Goal: Task Accomplishment & Management: Manage account settings

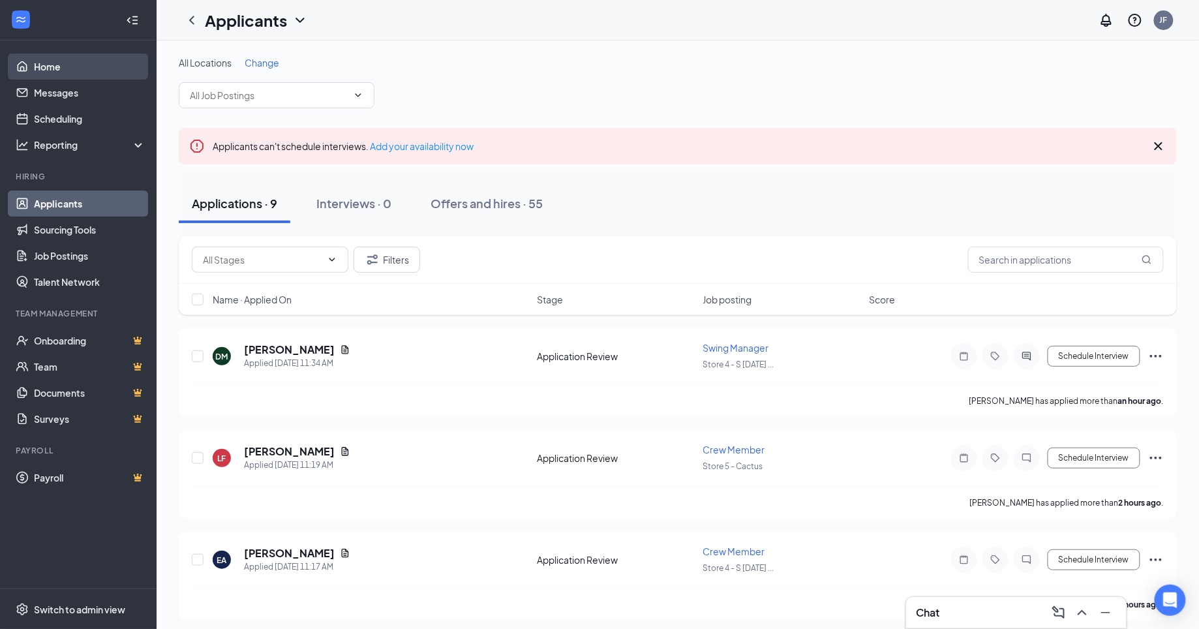
click at [45, 70] on link "Home" at bounding box center [90, 66] width 112 height 26
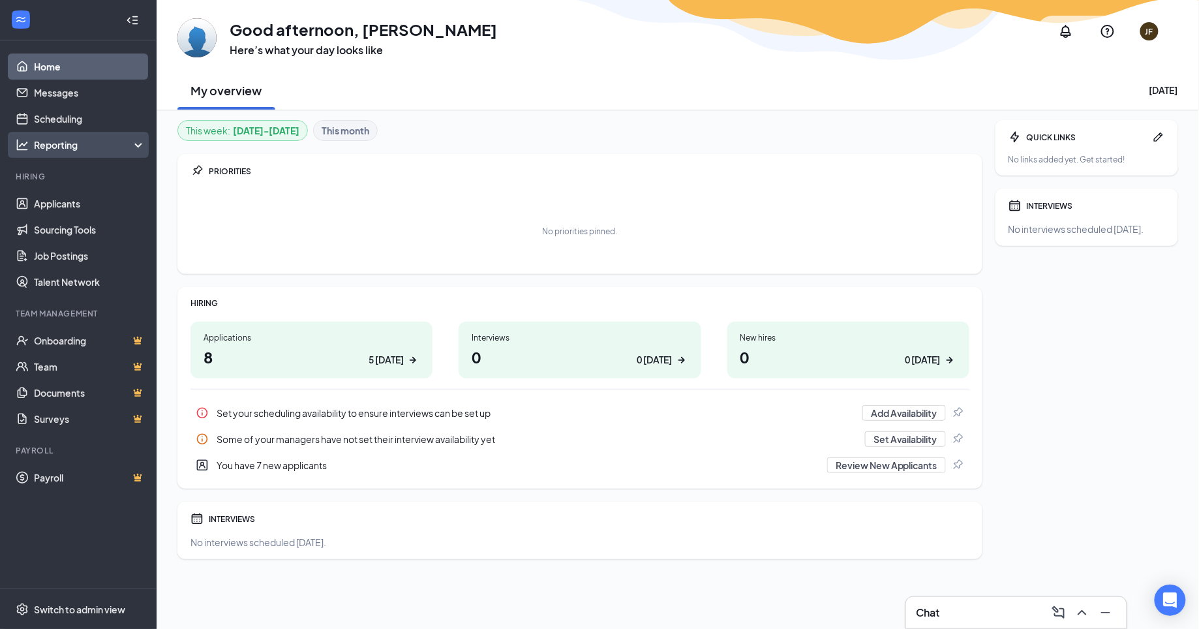
click at [119, 150] on div "Reporting" at bounding box center [90, 144] width 112 height 13
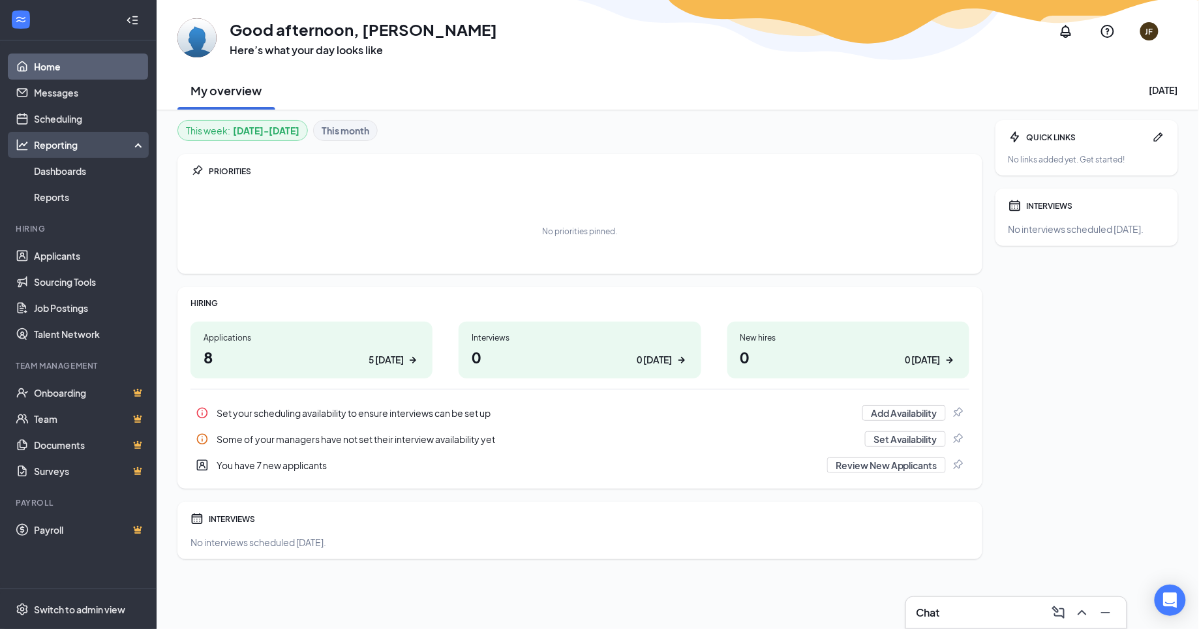
click at [115, 147] on div "Reporting" at bounding box center [90, 144] width 112 height 13
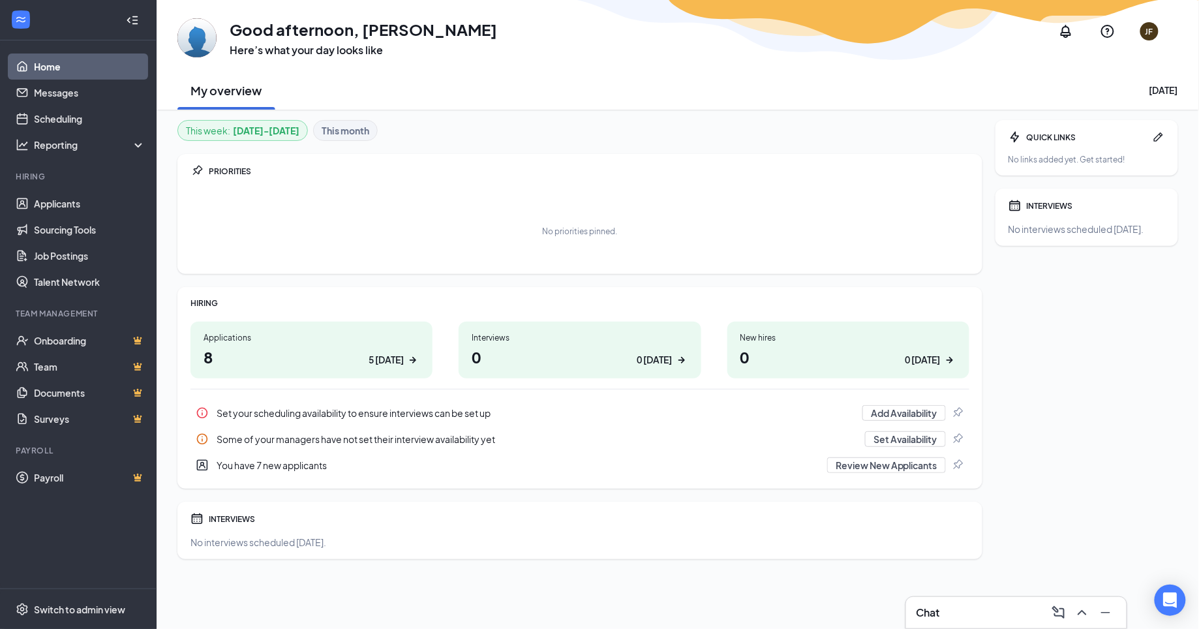
click at [577, 118] on div "This week : Aug 25 - Aug 31 This month PRIORITIES No priorities pinned. HIRING …" at bounding box center [678, 369] width 1042 height 519
click at [376, 357] on div "2 today" at bounding box center [386, 360] width 35 height 14
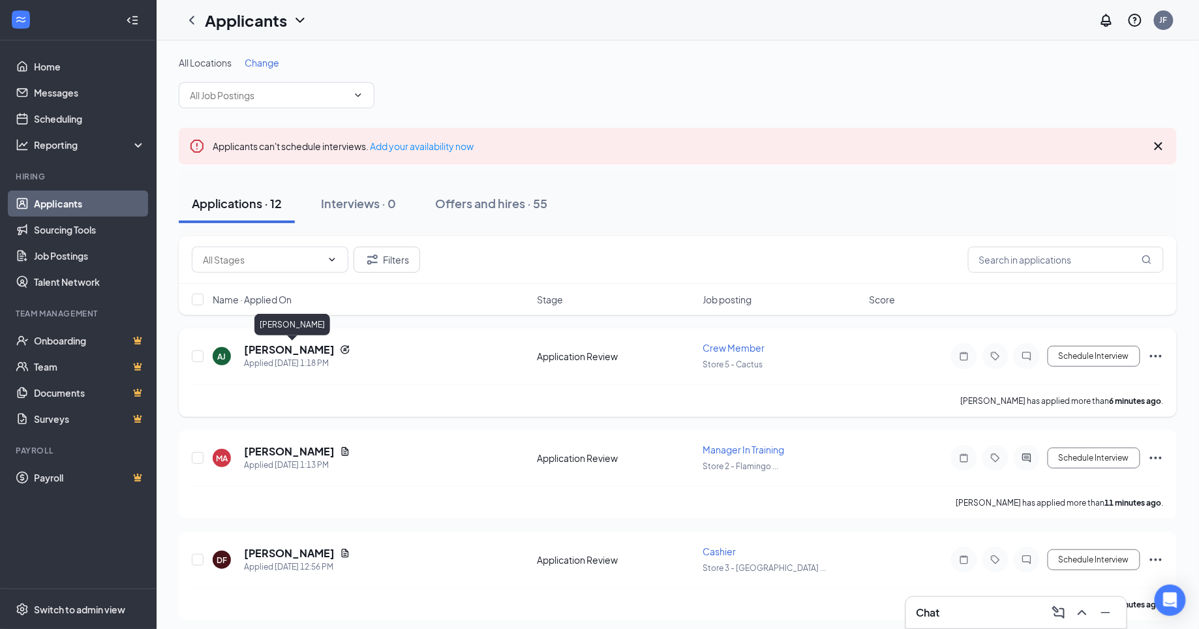
click at [319, 351] on h5 "[PERSON_NAME]" at bounding box center [289, 349] width 91 height 14
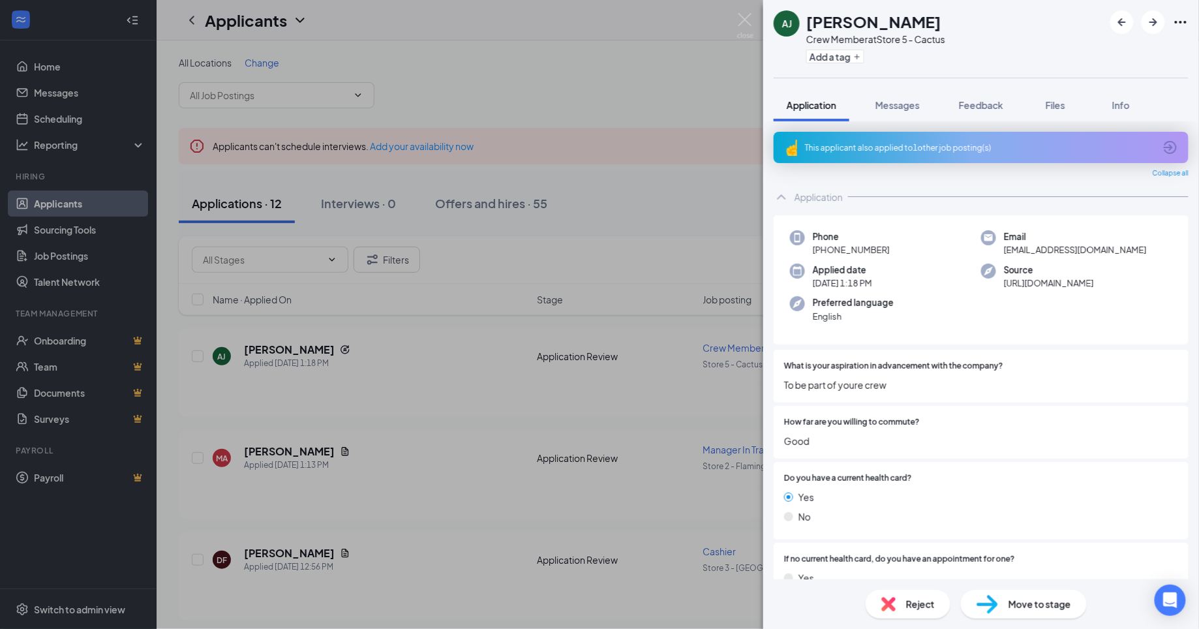
click at [1148, 34] on div "[PERSON_NAME] [PERSON_NAME] Crew Member at Store 5 - Cactus Add a tag" at bounding box center [981, 39] width 436 height 78
click at [1153, 27] on icon "ArrowRight" at bounding box center [1154, 22] width 16 height 16
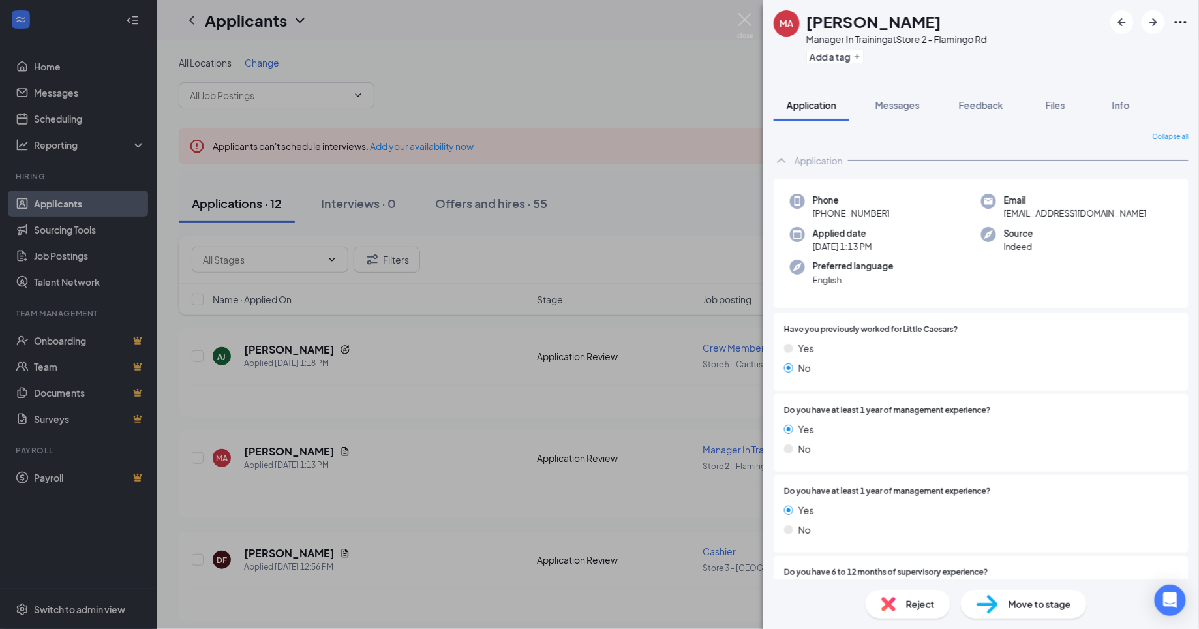
click at [898, 607] on div "Reject" at bounding box center [908, 604] width 85 height 29
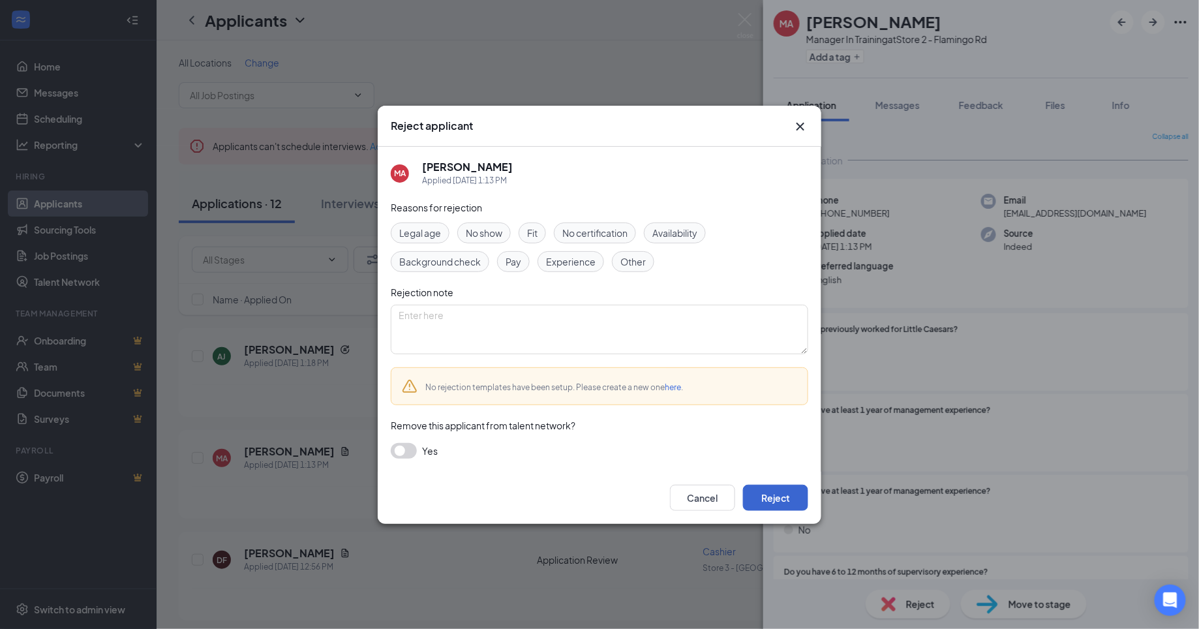
click at [784, 501] on button "Reject" at bounding box center [775, 498] width 65 height 26
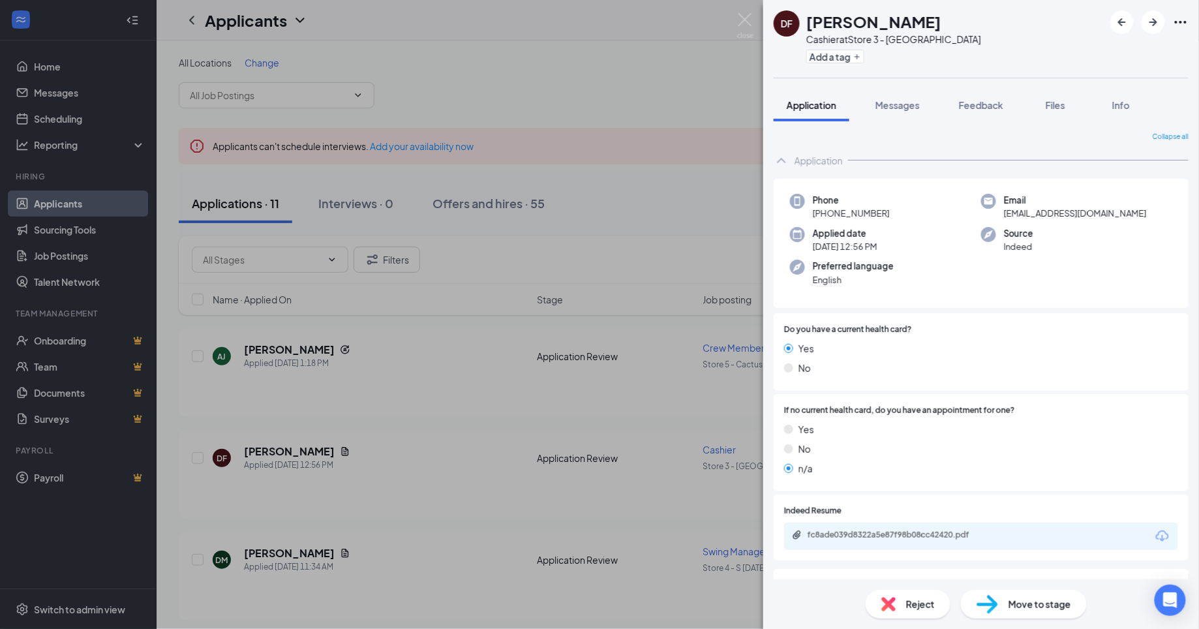
click at [924, 607] on span "Reject" at bounding box center [920, 604] width 29 height 14
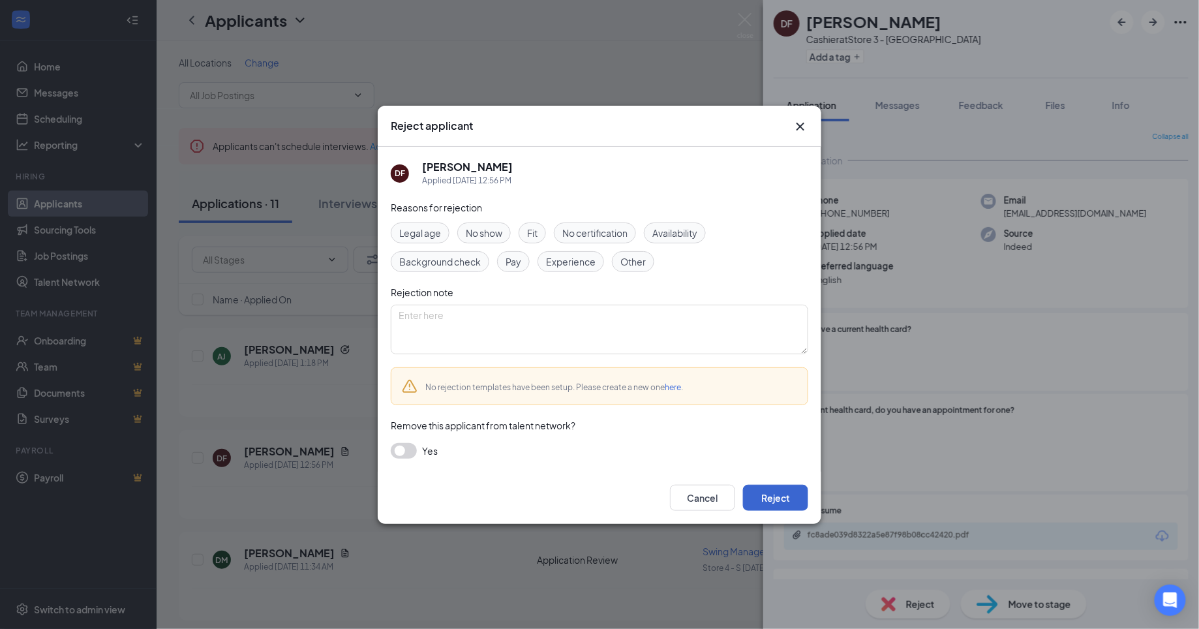
click at [778, 500] on button "Reject" at bounding box center [775, 498] width 65 height 26
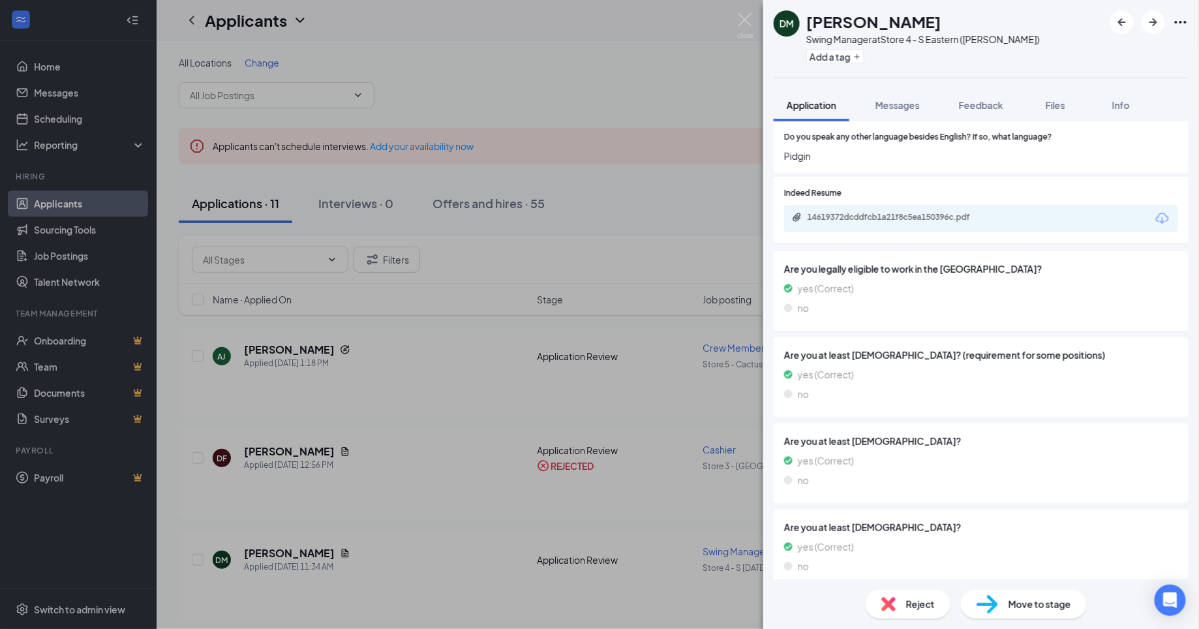
click at [904, 596] on div "Reject" at bounding box center [908, 604] width 85 height 29
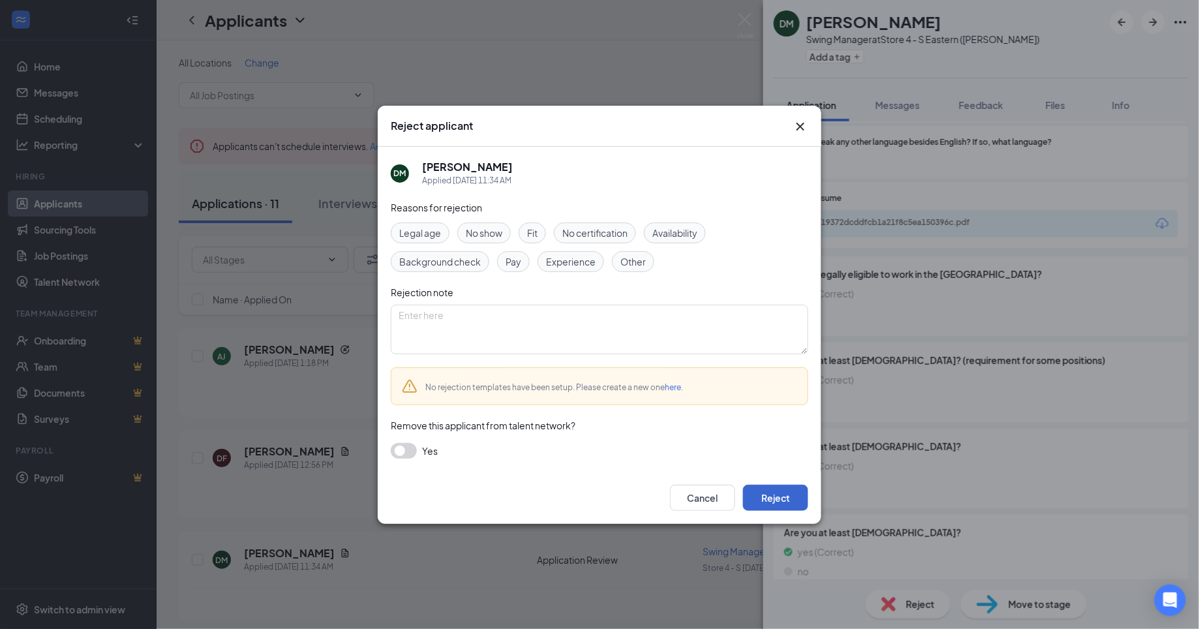
click at [788, 489] on button "Reject" at bounding box center [775, 498] width 65 height 26
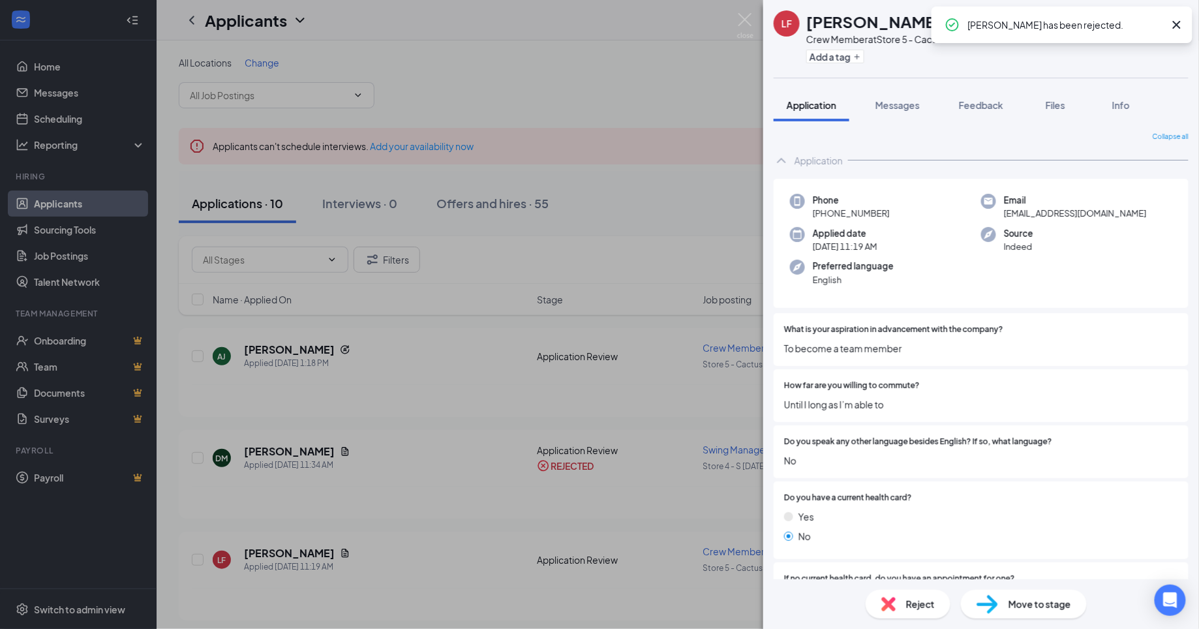
scroll to position [40, 0]
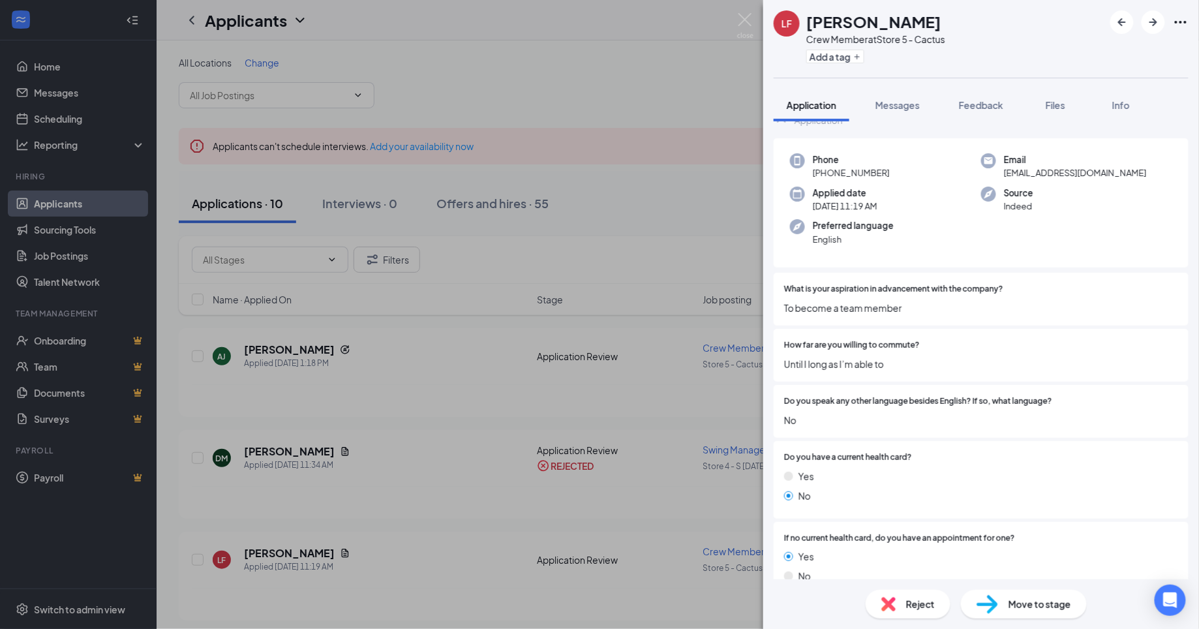
click at [894, 601] on img at bounding box center [888, 604] width 14 height 14
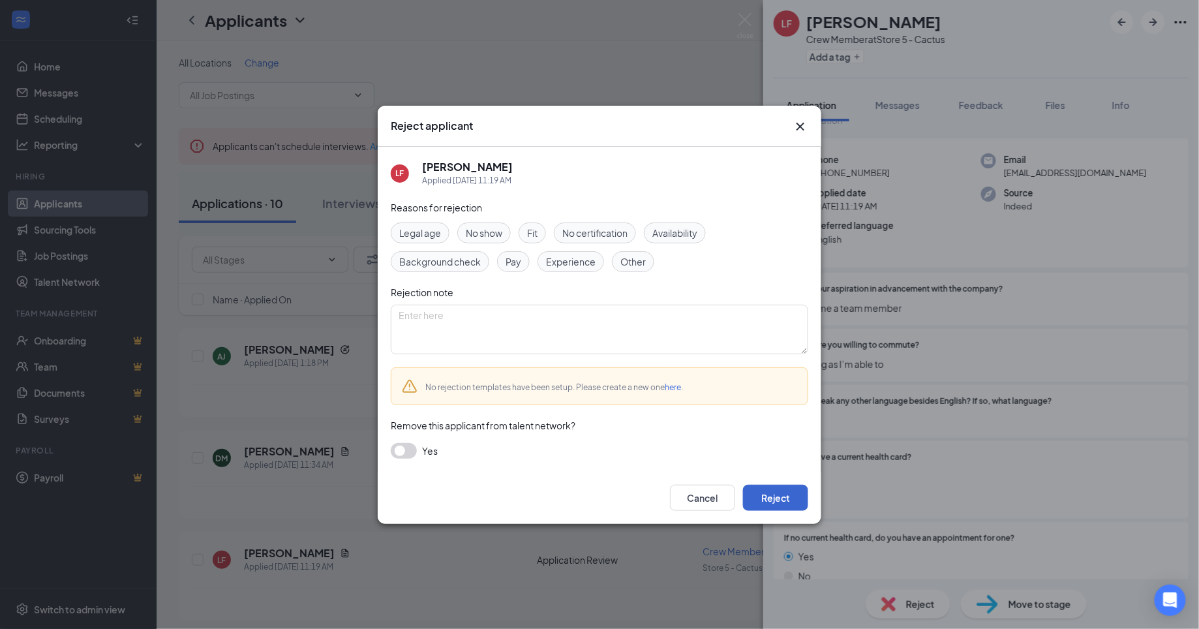
click at [782, 498] on button "Reject" at bounding box center [775, 498] width 65 height 26
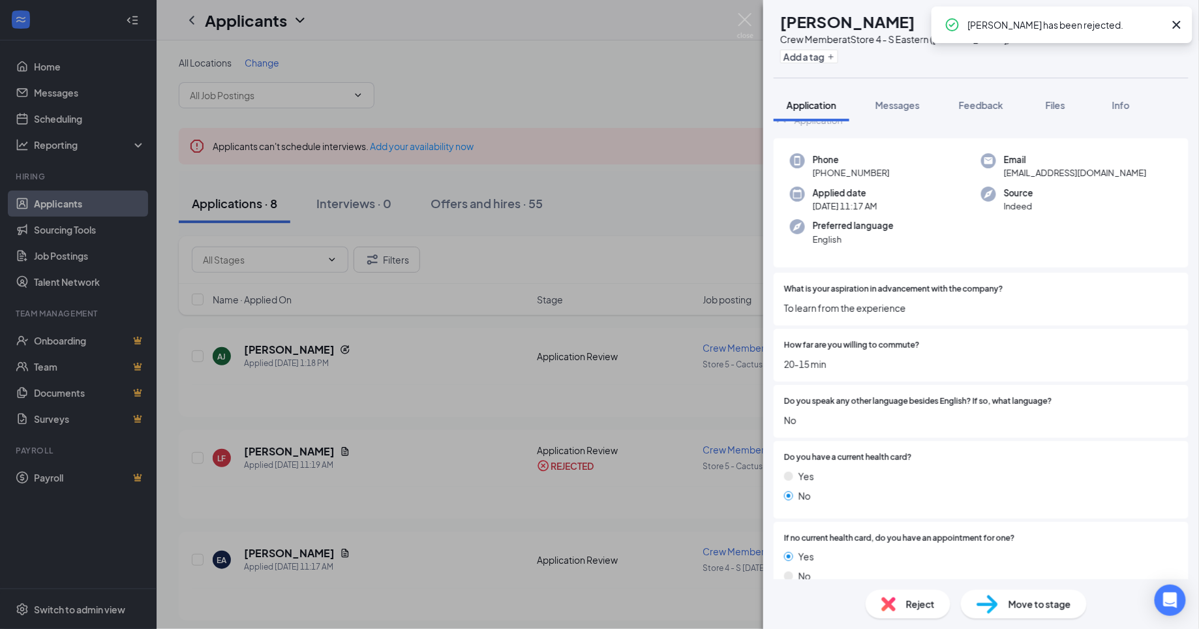
scroll to position [42, 0]
click at [890, 594] on div "Reject" at bounding box center [908, 604] width 85 height 29
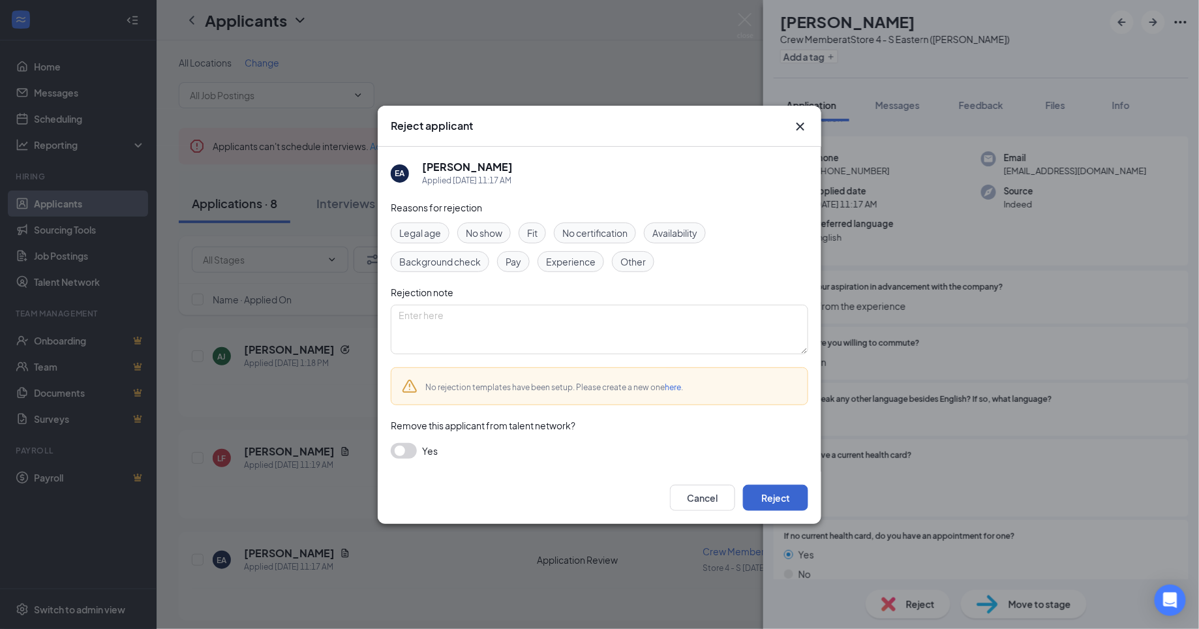
click at [789, 502] on button "Reject" at bounding box center [775, 498] width 65 height 26
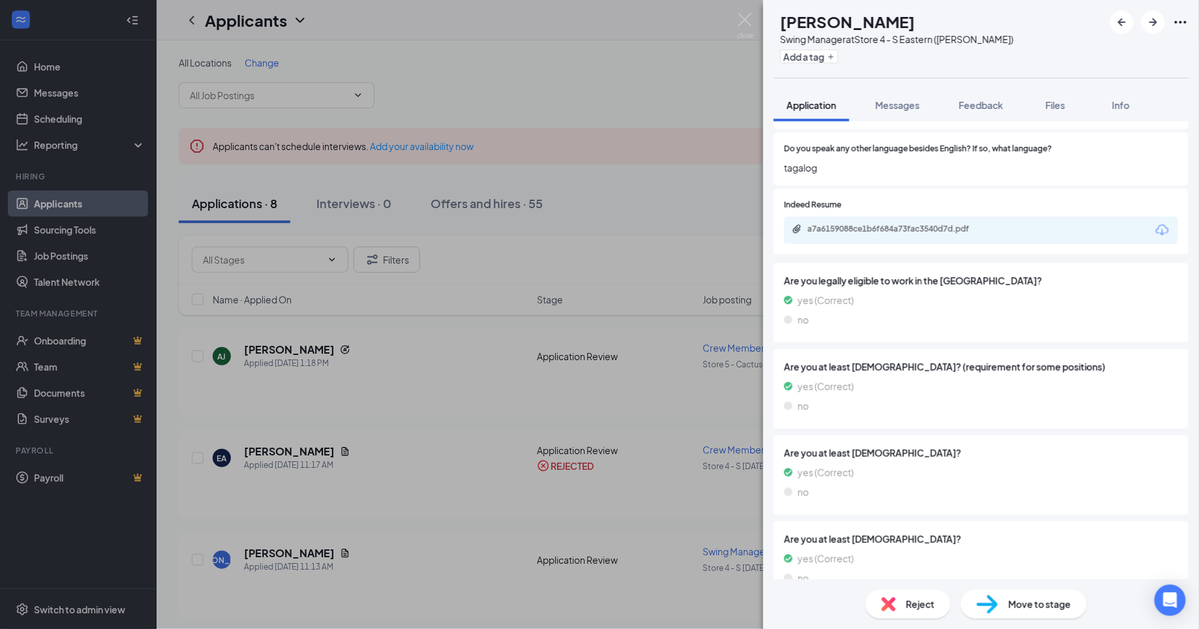
scroll to position [763, 0]
click at [906, 607] on span "Reject" at bounding box center [920, 604] width 29 height 14
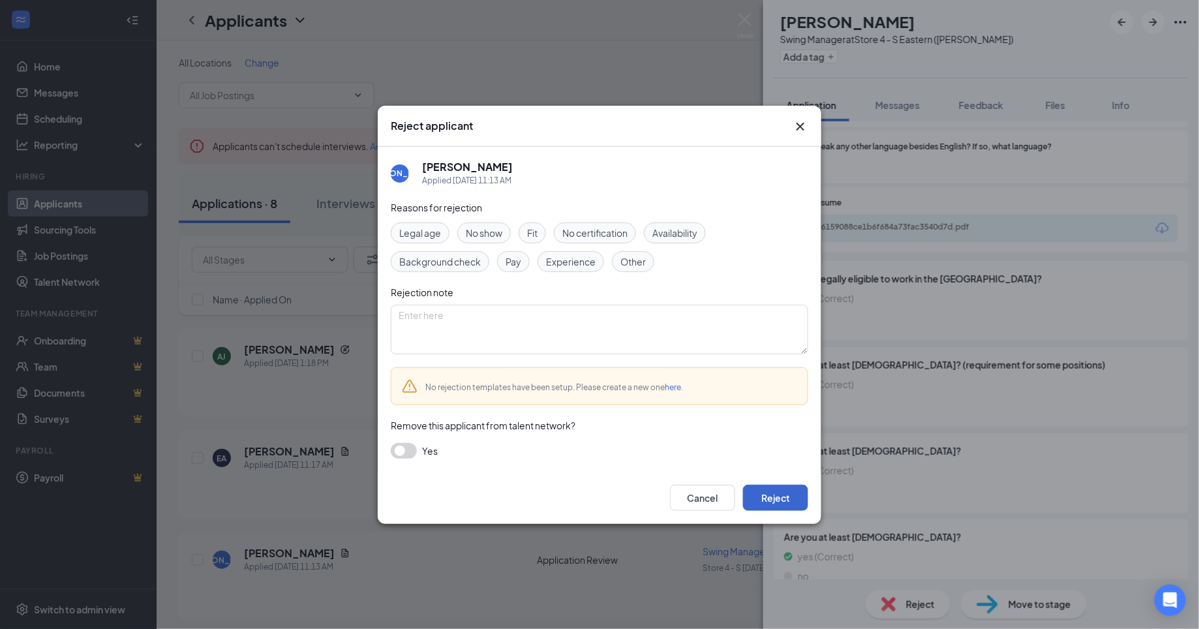
click at [770, 487] on button "Reject" at bounding box center [775, 498] width 65 height 26
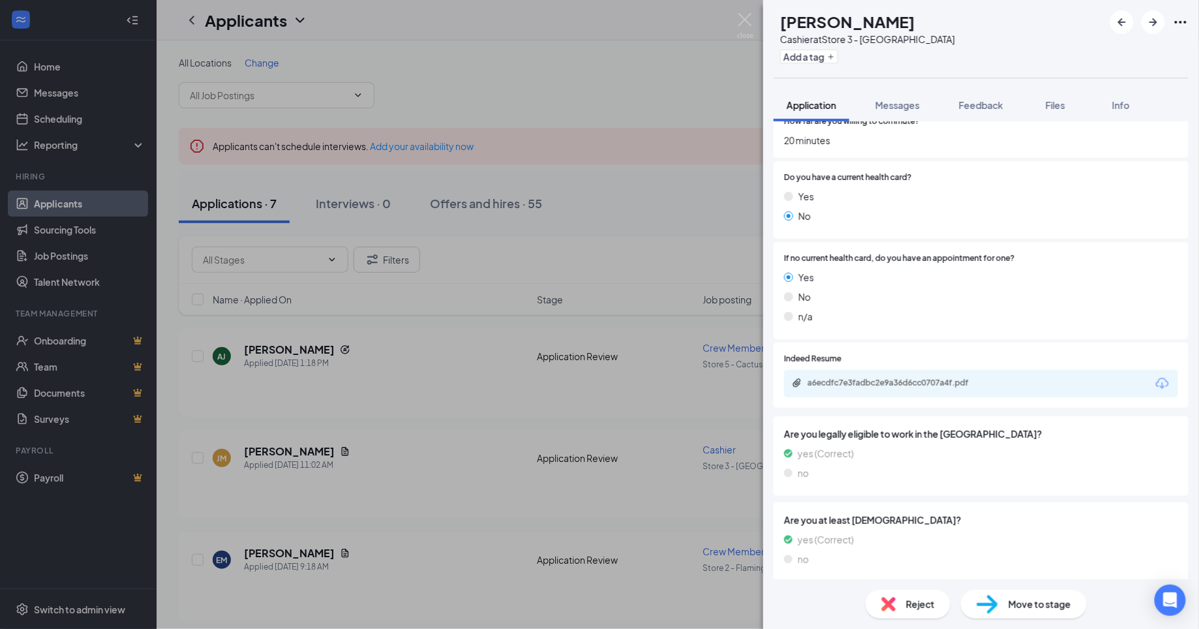
click at [891, 596] on div "Reject" at bounding box center [908, 604] width 85 height 29
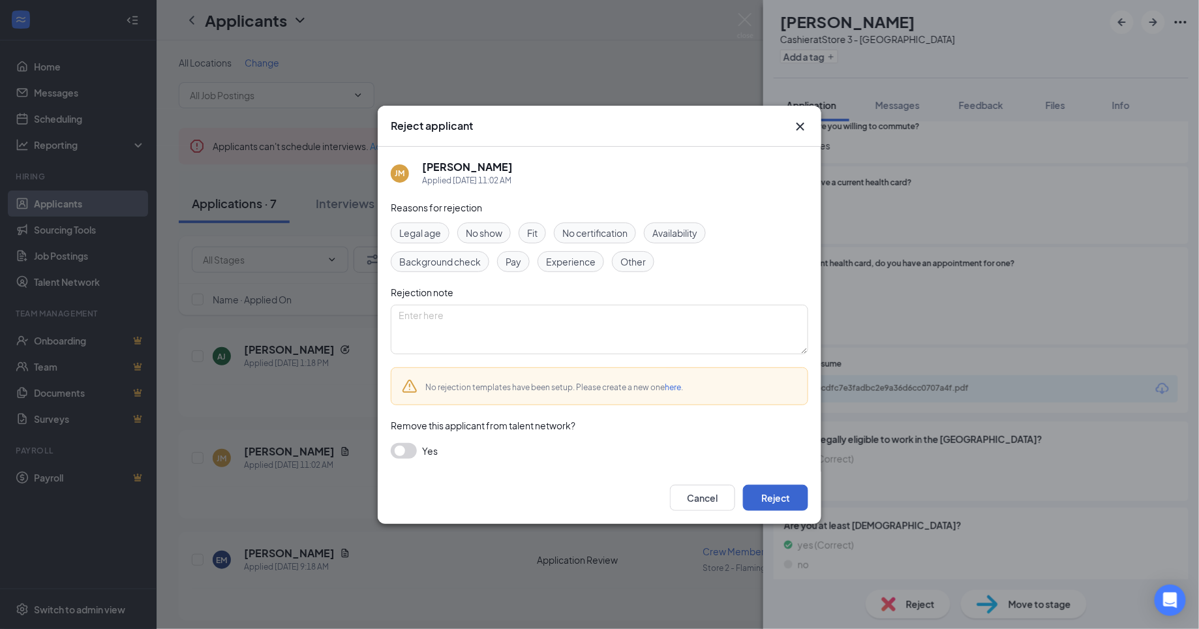
click at [776, 491] on button "Reject" at bounding box center [775, 498] width 65 height 26
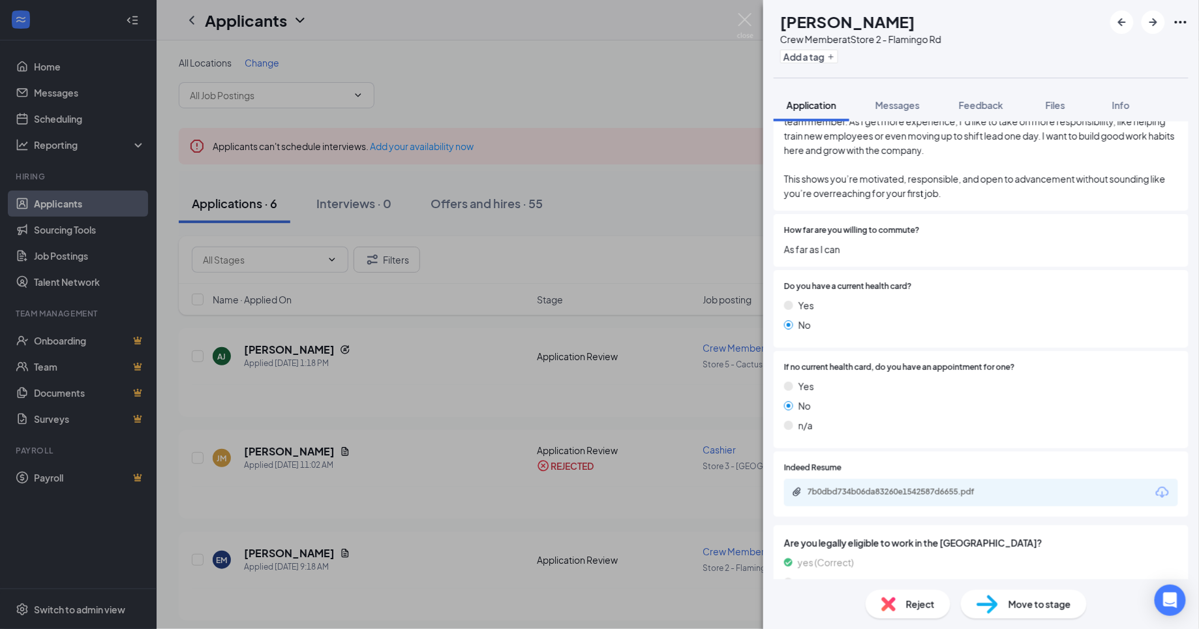
scroll to position [222, 0]
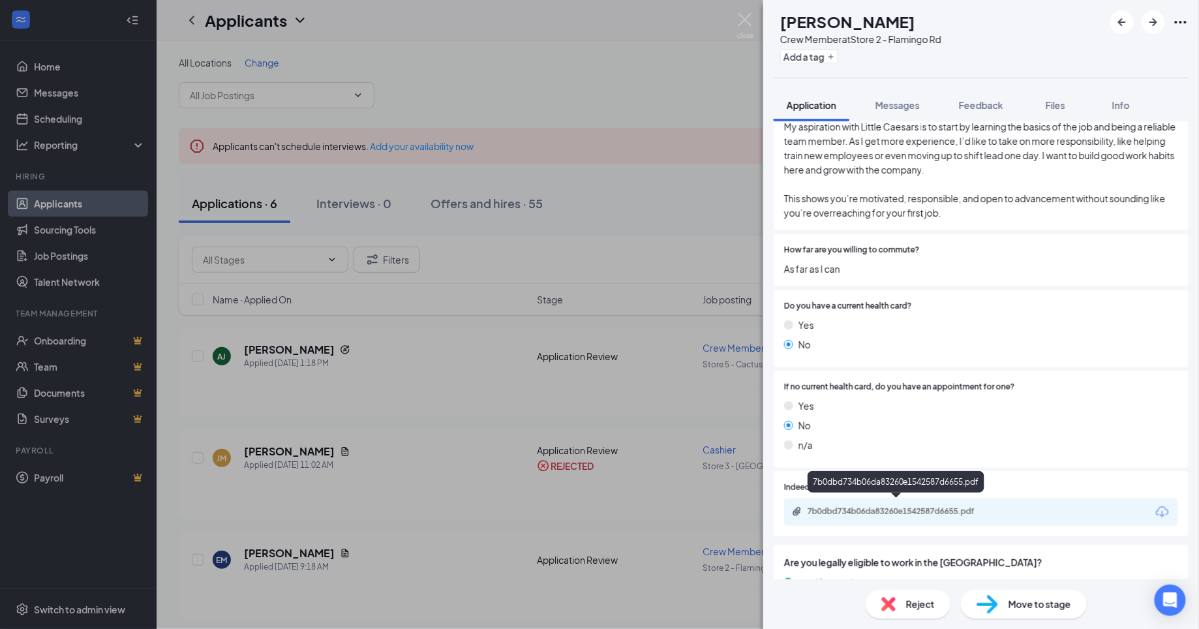
click at [927, 506] on div "7b0dbd734b06da83260e1542587d6655.pdf" at bounding box center [899, 511] width 183 height 10
click at [912, 609] on span "Reject" at bounding box center [920, 604] width 29 height 14
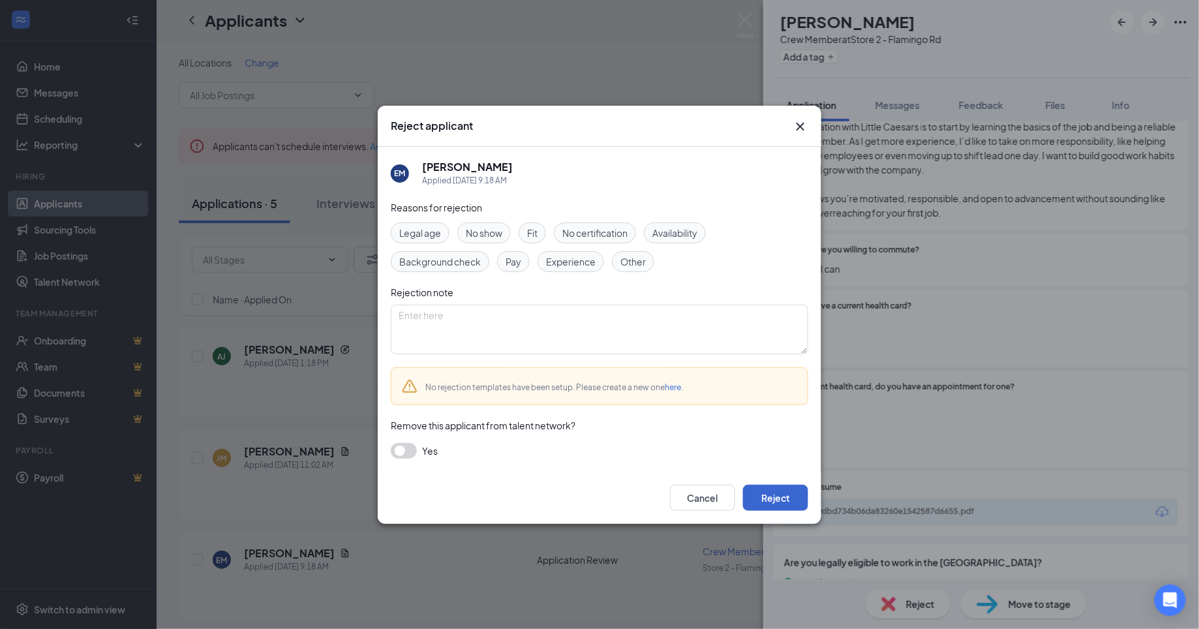
click at [768, 498] on button "Reject" at bounding box center [775, 498] width 65 height 26
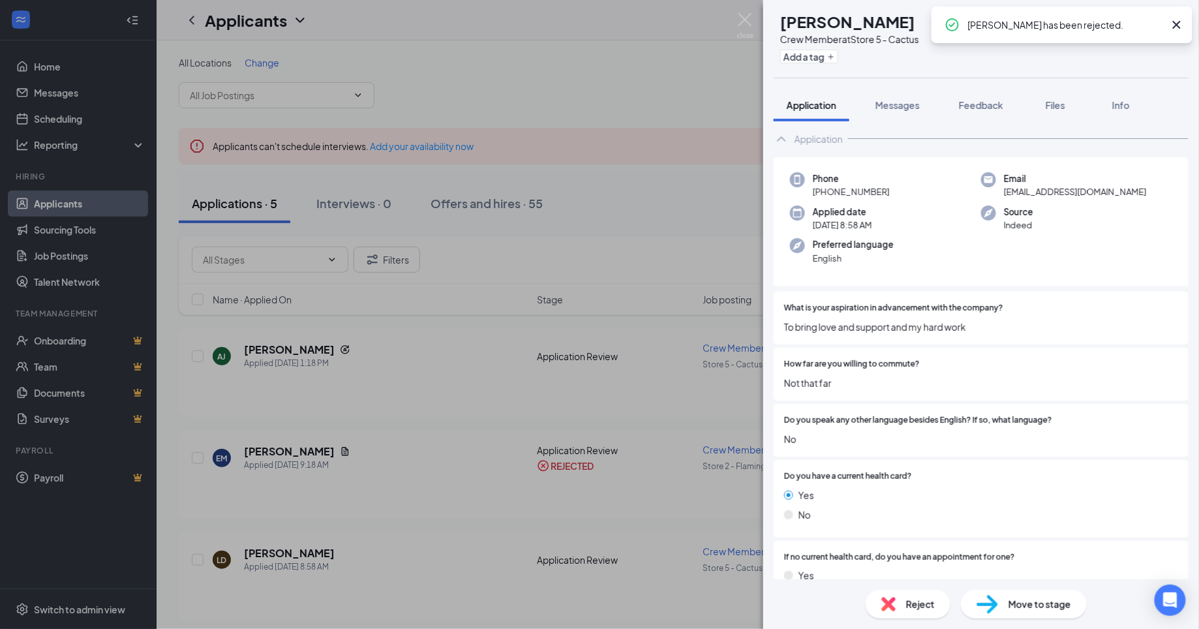
scroll to position [22, 0]
click at [896, 598] on div "Reject" at bounding box center [908, 604] width 85 height 29
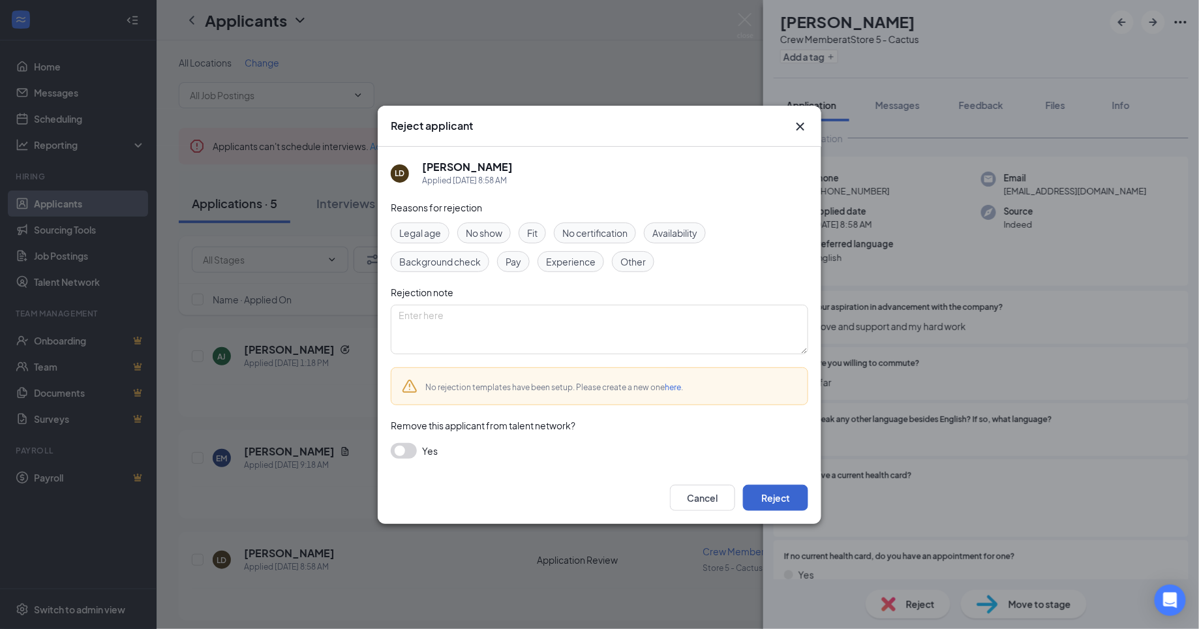
click at [783, 496] on button "Reject" at bounding box center [775, 498] width 65 height 26
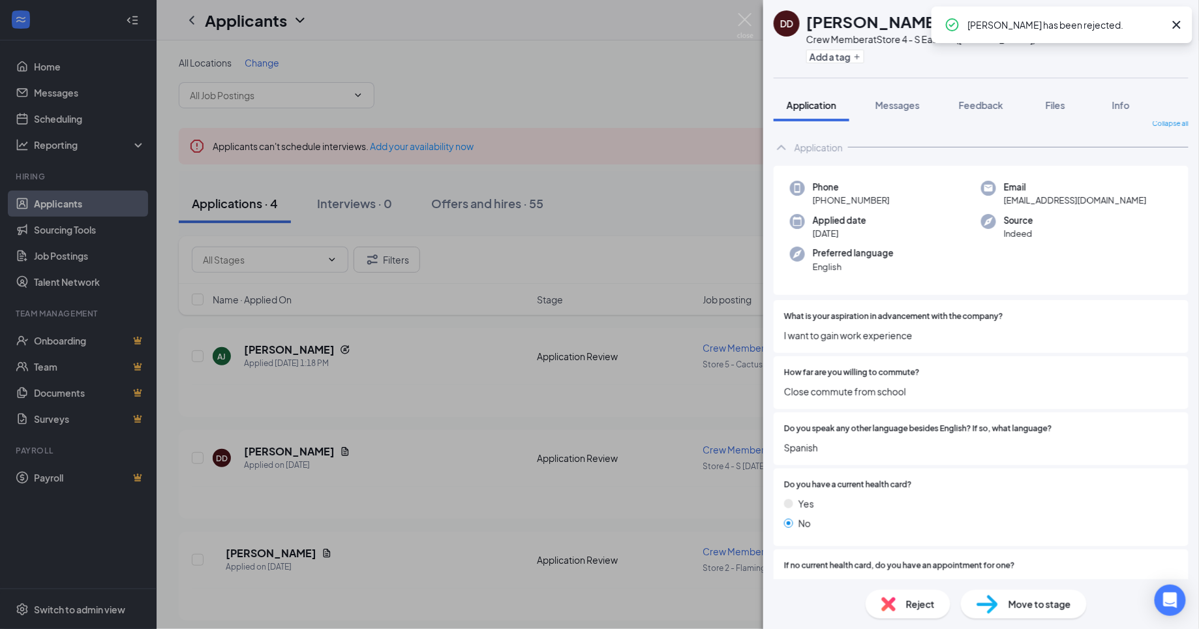
scroll to position [14, 0]
click at [1151, 29] on icon "ArrowRight" at bounding box center [1154, 22] width 16 height 16
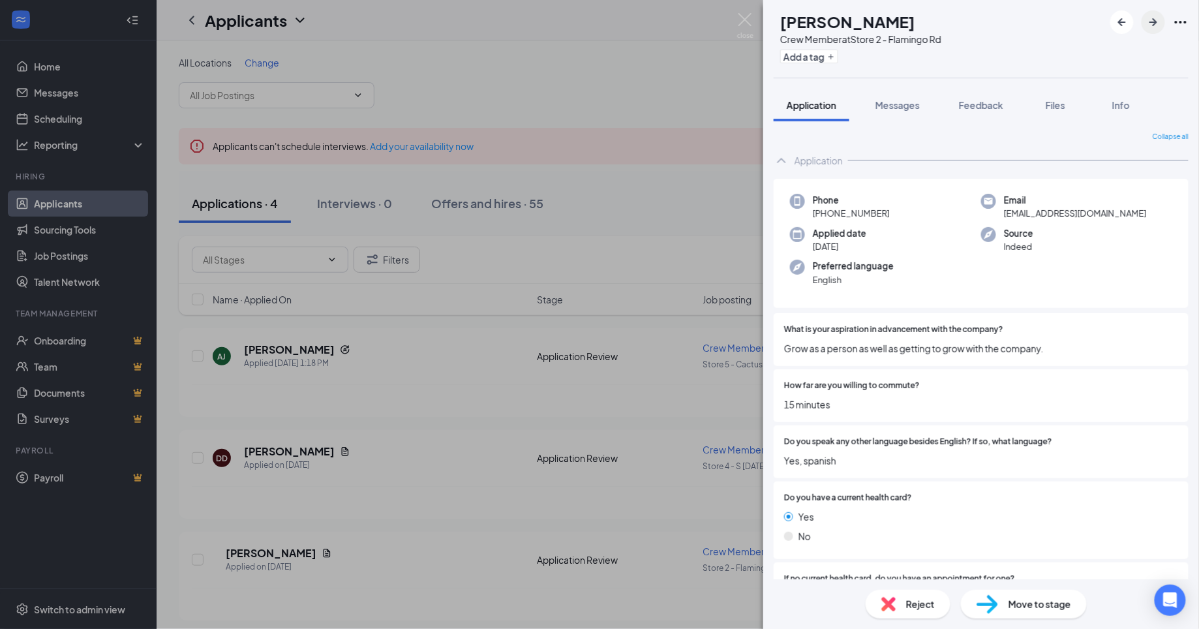
click at [1149, 30] on button "button" at bounding box center [1153, 21] width 23 height 23
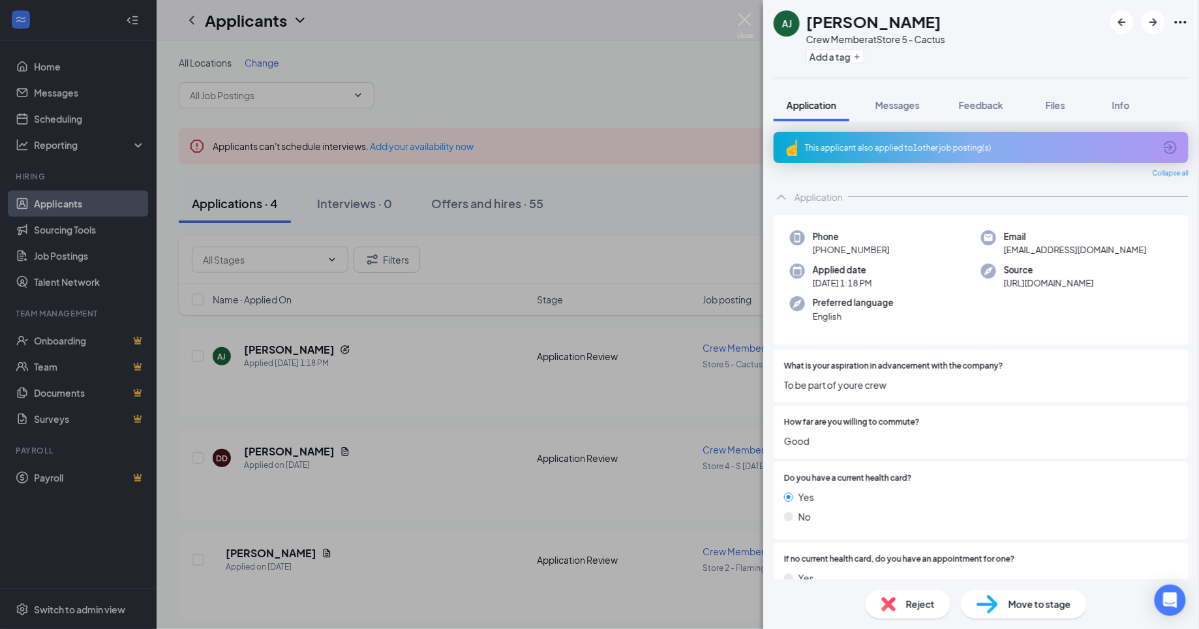
click at [1065, 149] on div "This applicant also applied to 1 other job posting(s)" at bounding box center [980, 147] width 350 height 11
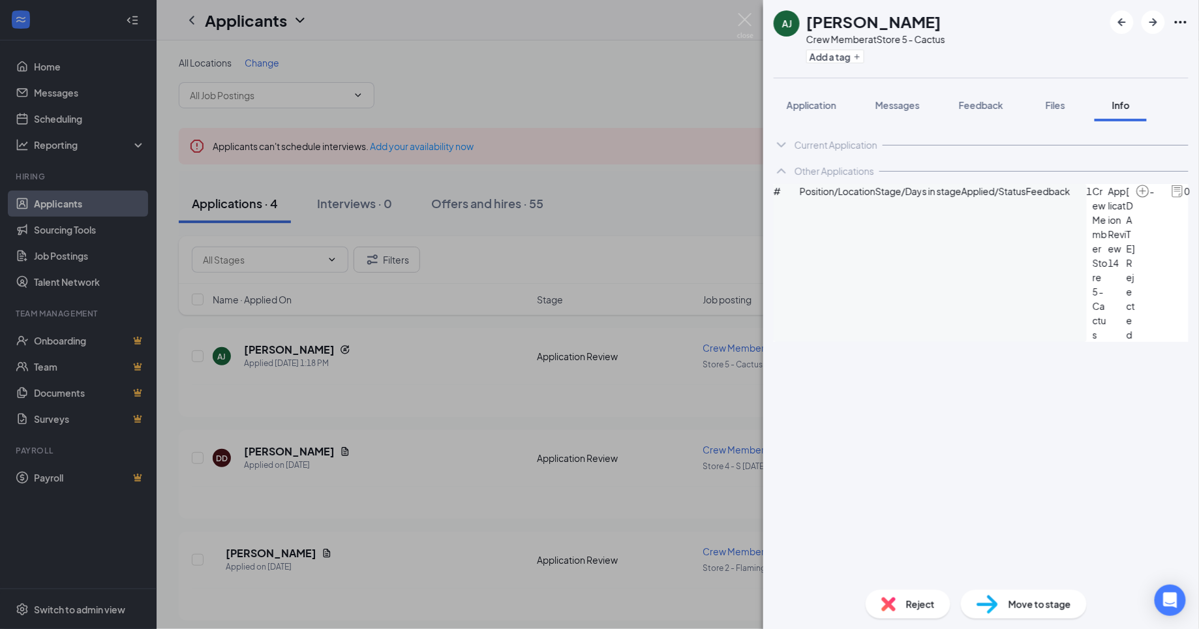
click at [782, 146] on icon "ChevronDown" at bounding box center [781, 144] width 8 height 5
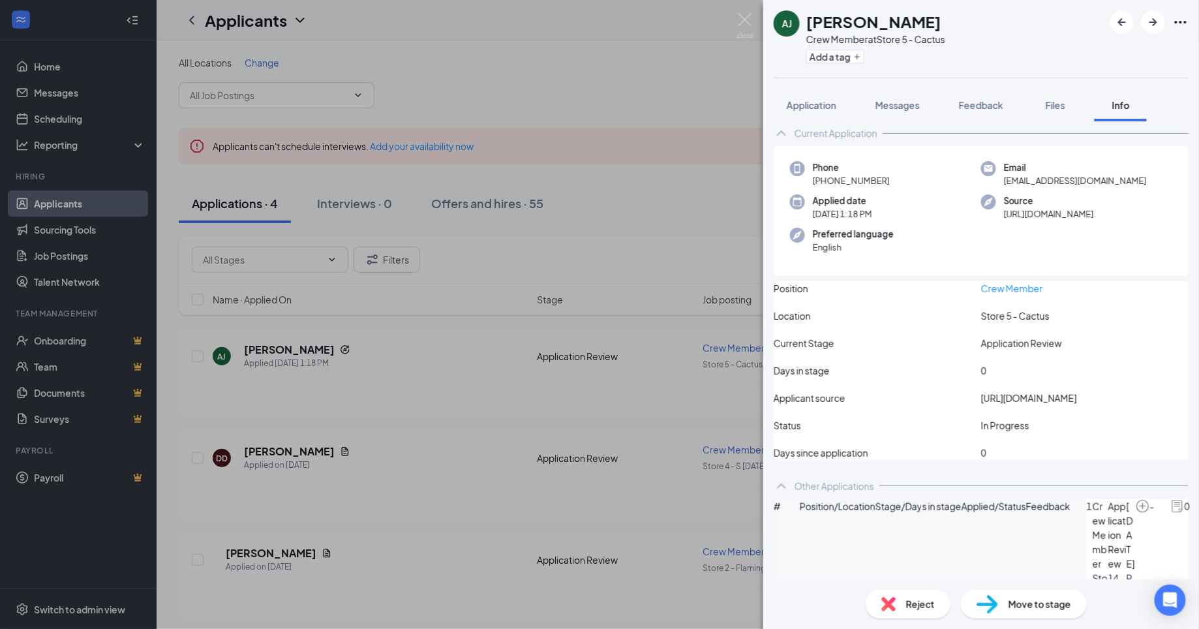
scroll to position [11, 0]
click at [1093, 545] on span "Crew Member" at bounding box center [1101, 536] width 16 height 72
click at [783, 487] on icon "ChevronUp" at bounding box center [782, 487] width 16 height 16
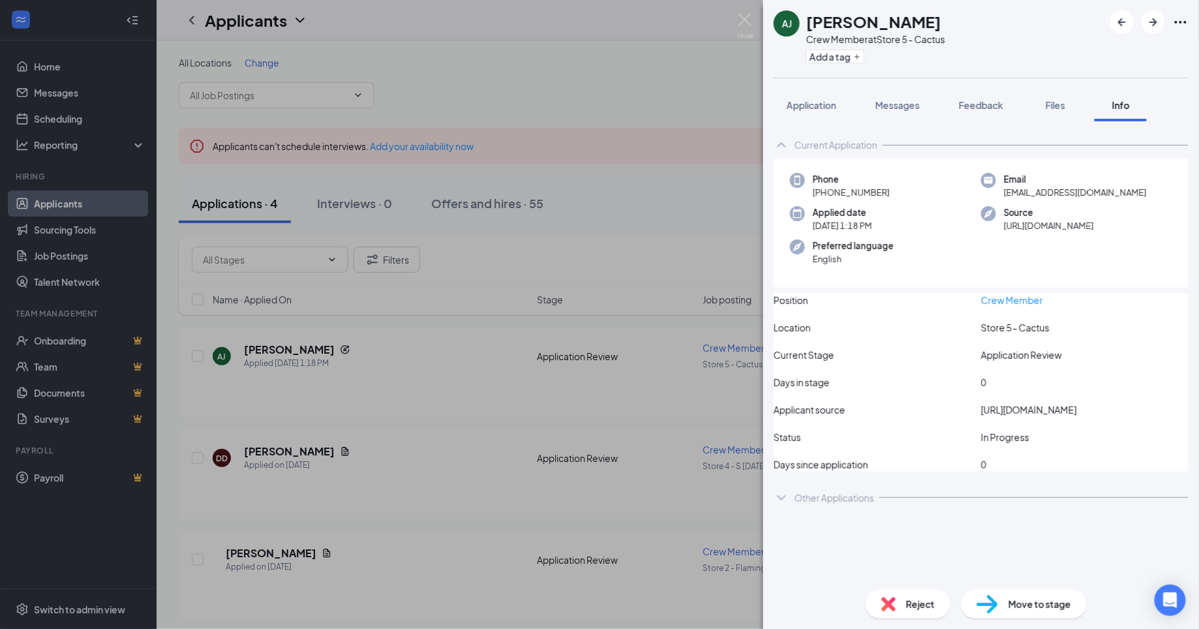
click at [784, 140] on icon "ChevronUp" at bounding box center [782, 145] width 16 height 16
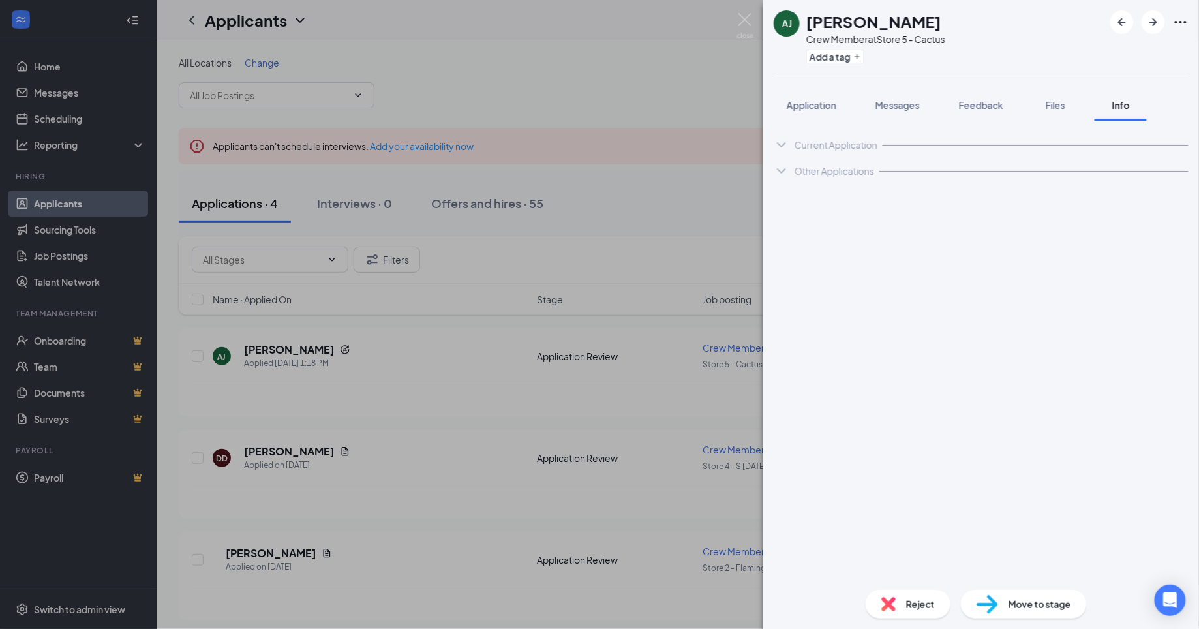
click at [783, 168] on icon "ChevronDown" at bounding box center [782, 171] width 16 height 16
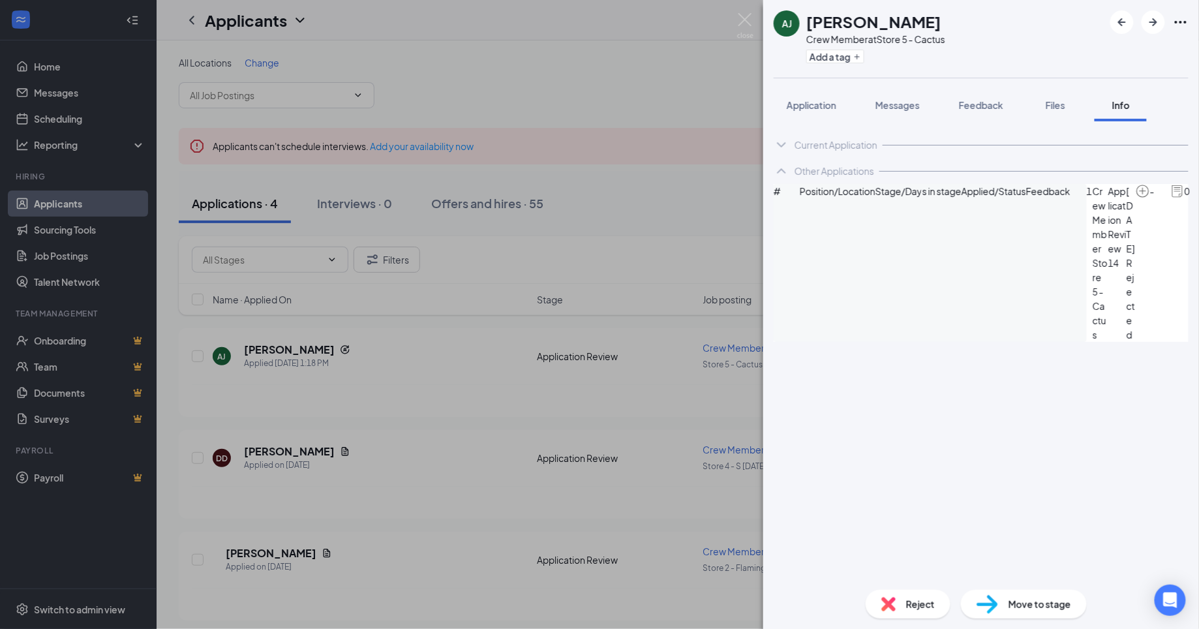
click at [1170, 198] on img at bounding box center [1177, 191] width 14 height 14
click at [781, 144] on icon "ChevronDown" at bounding box center [782, 145] width 16 height 16
